Goal: Task Accomplishment & Management: Manage account settings

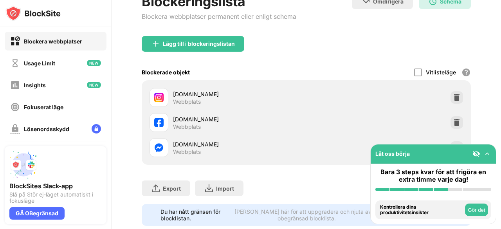
drag, startPoint x: 501, startPoint y: 48, endPoint x: 501, endPoint y: 108, distance: 59.9
click at [501, 108] on div "Logga in Blockeringslista Blockera webbplatser permanent eller enligt schema Om…" at bounding box center [306, 114] width 389 height 229
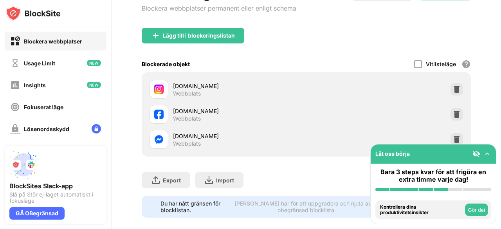
click at [453, 116] on img at bounding box center [457, 114] width 8 height 8
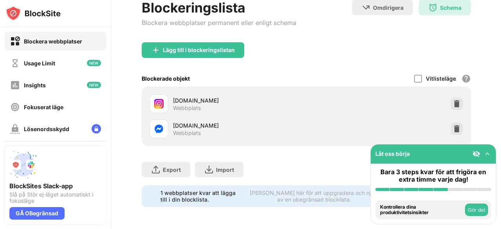
scroll to position [85, 0]
